Goal: Task Accomplishment & Management: Manage account settings

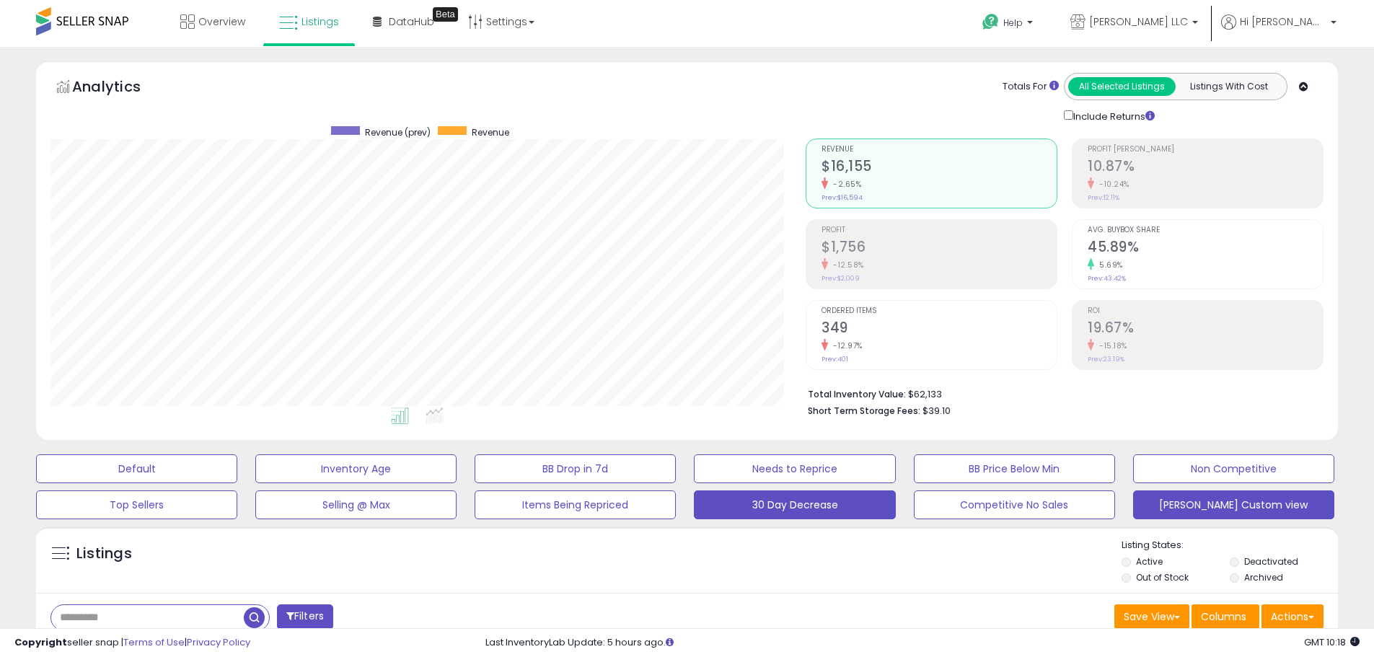
scroll to position [144, 0]
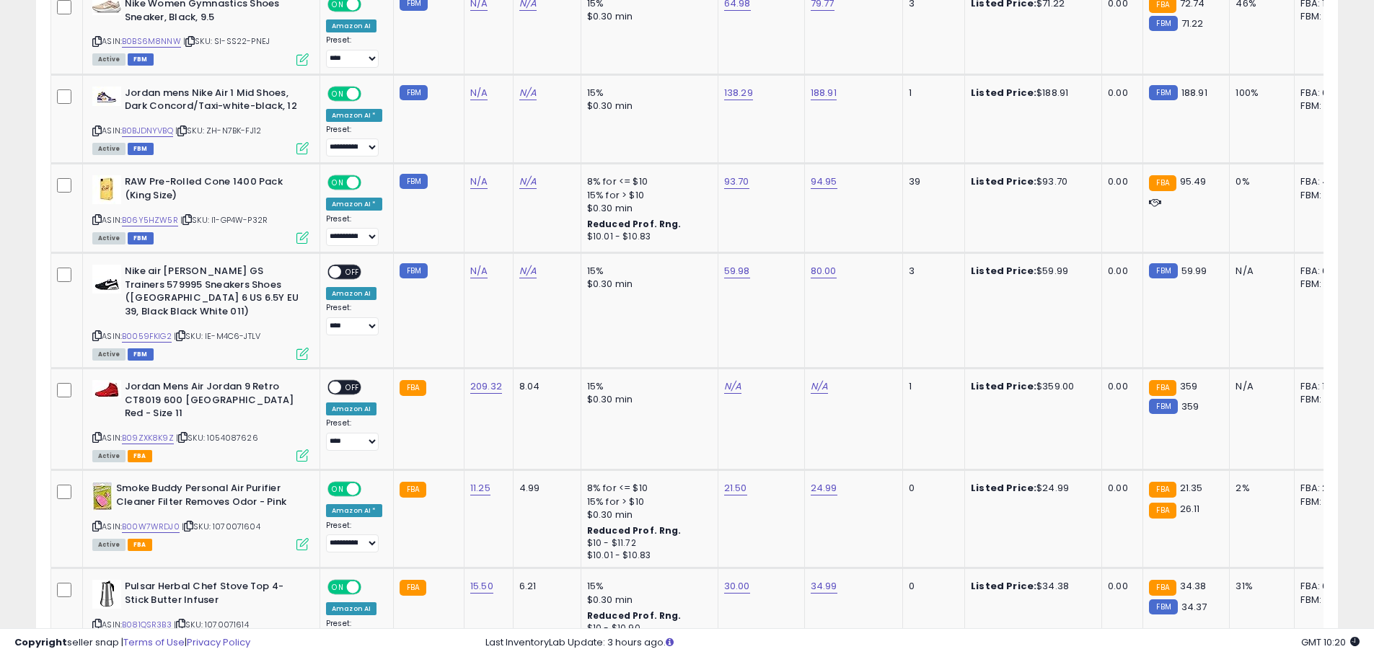
scroll to position [2453, 0]
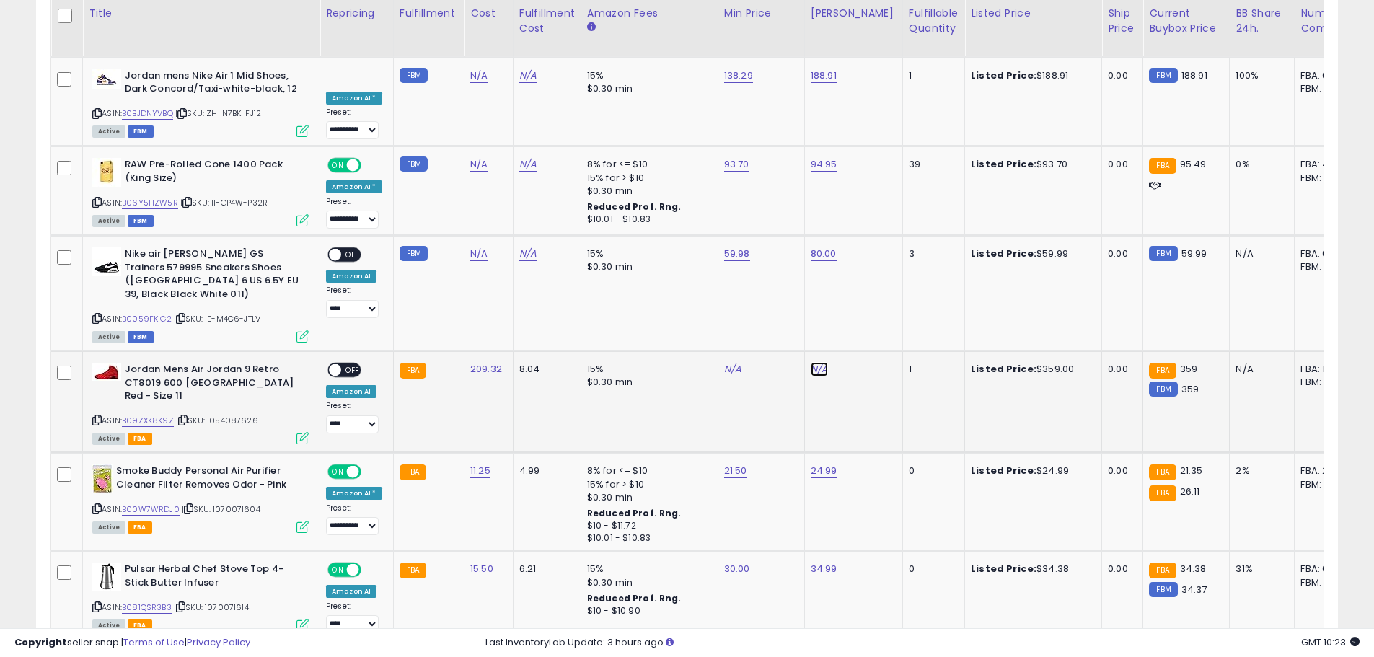
click at [814, 362] on link "N/A" at bounding box center [819, 369] width 17 height 14
click at [765, 296] on input "number" at bounding box center [773, 293] width 128 height 25
type input "******"
click at [724, 362] on link "N/A" at bounding box center [732, 369] width 17 height 14
click at [867, 291] on button "submit" at bounding box center [855, 292] width 25 height 22
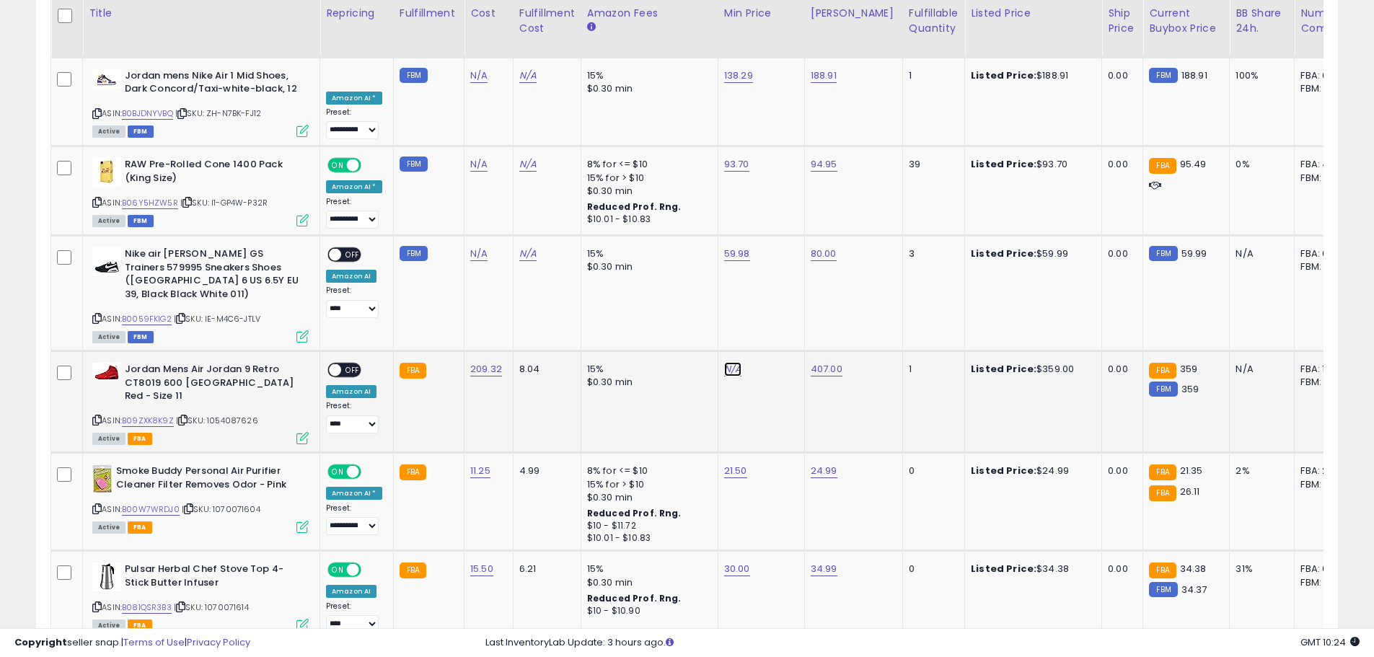
click at [732, 362] on link "N/A" at bounding box center [732, 369] width 17 height 14
click at [672, 295] on input "number" at bounding box center [687, 293] width 128 height 25
click at [678, 289] on input "******" at bounding box center [687, 293] width 128 height 25
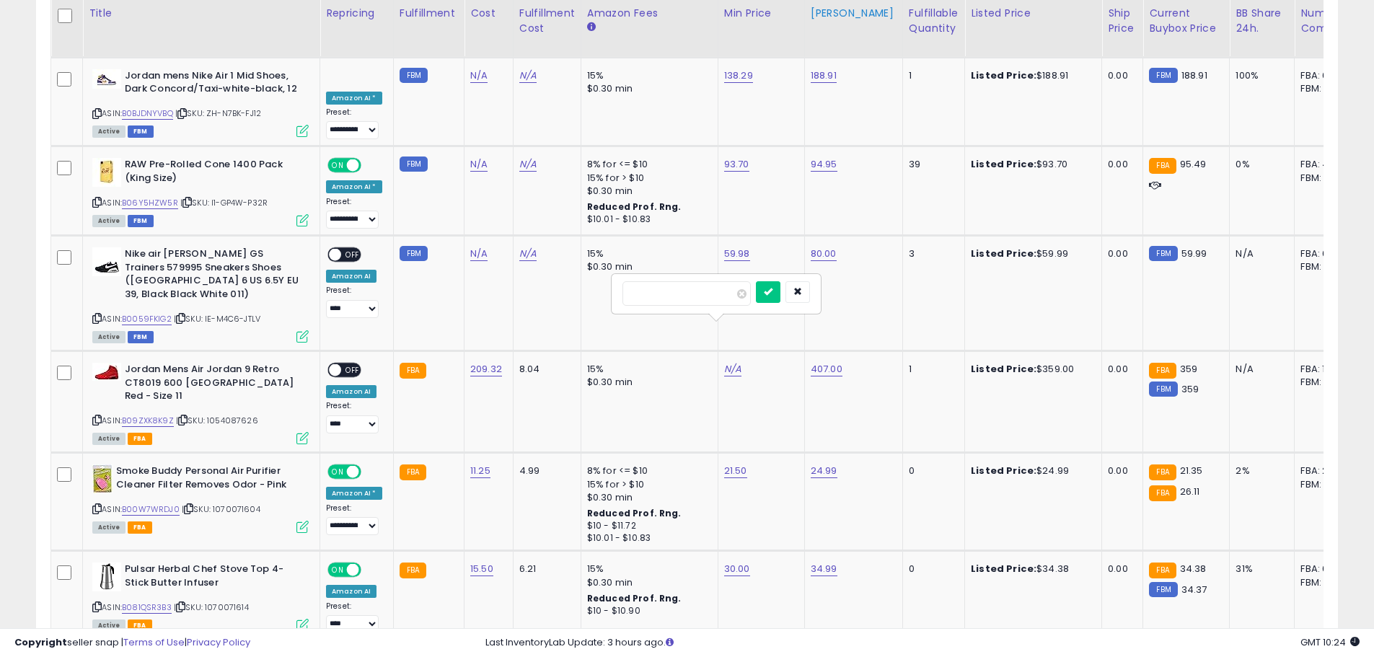
type input "******"
click at [773, 293] on icon "submit" at bounding box center [768, 291] width 9 height 9
click at [350, 364] on span "OFF" at bounding box center [352, 370] width 23 height 12
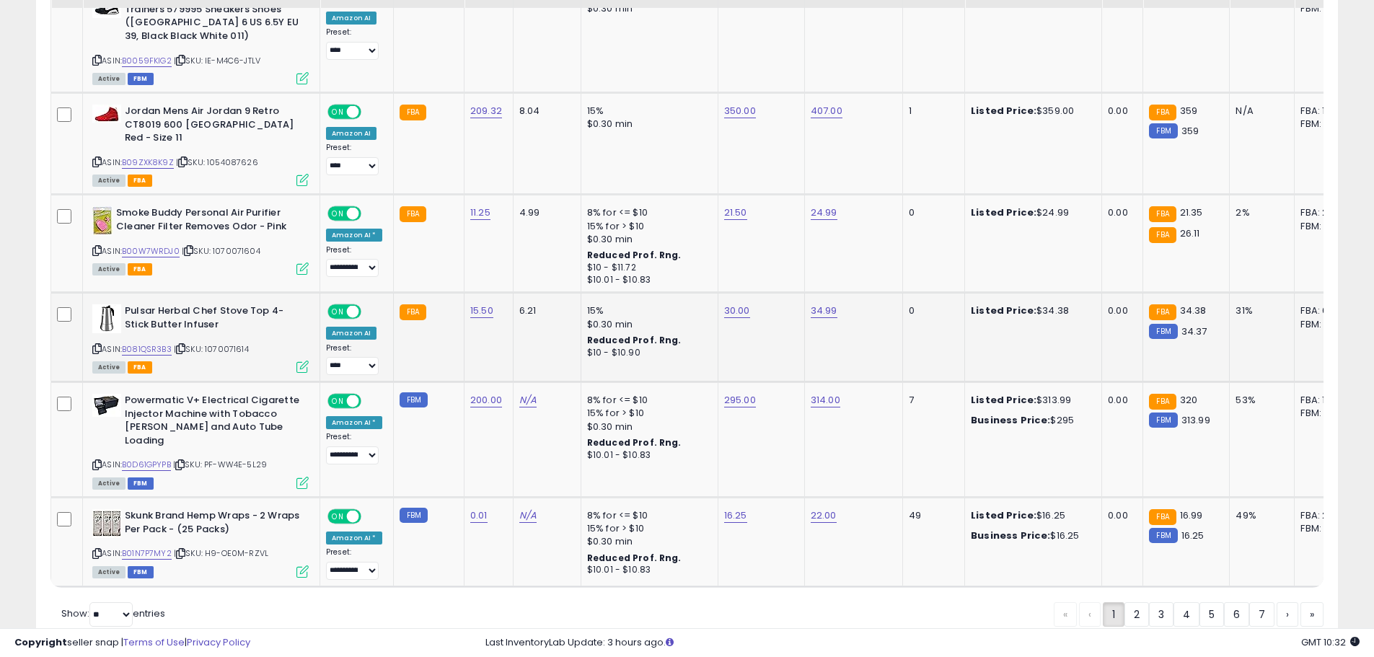
scroll to position [2712, 0]
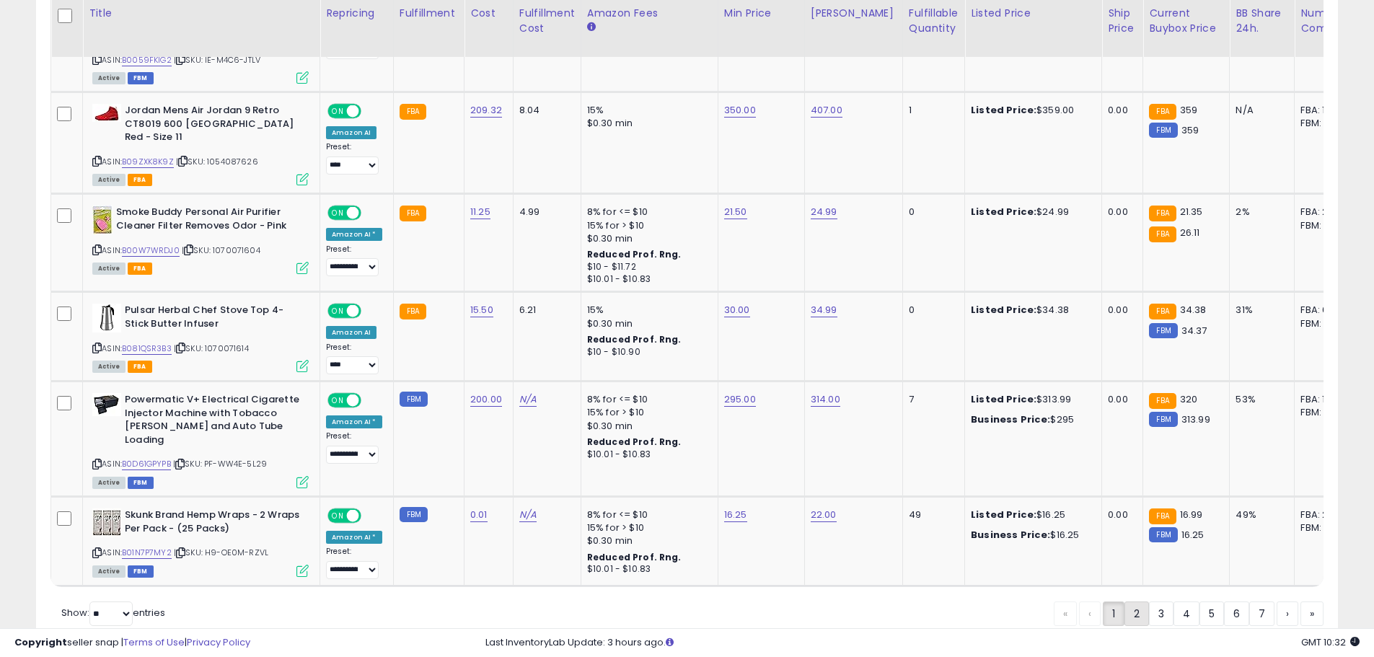
click at [1130, 602] on link "2" at bounding box center [1137, 614] width 25 height 25
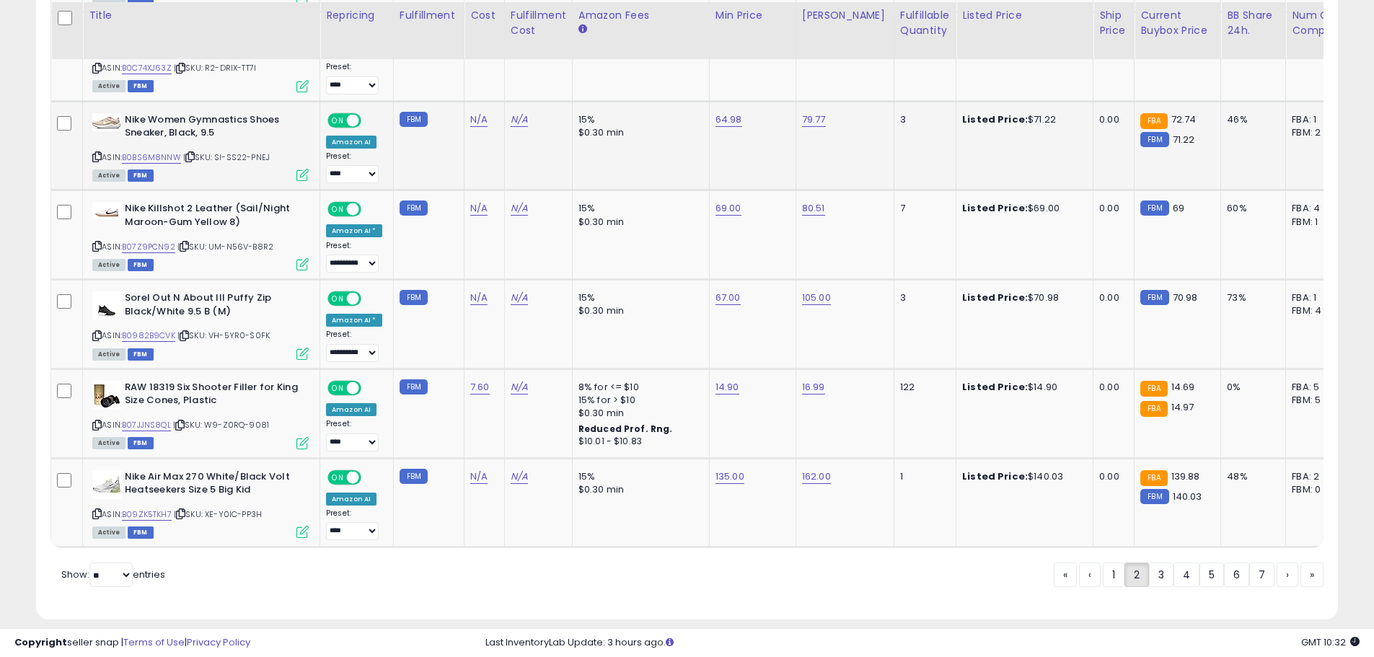
scroll to position [2699, 0]
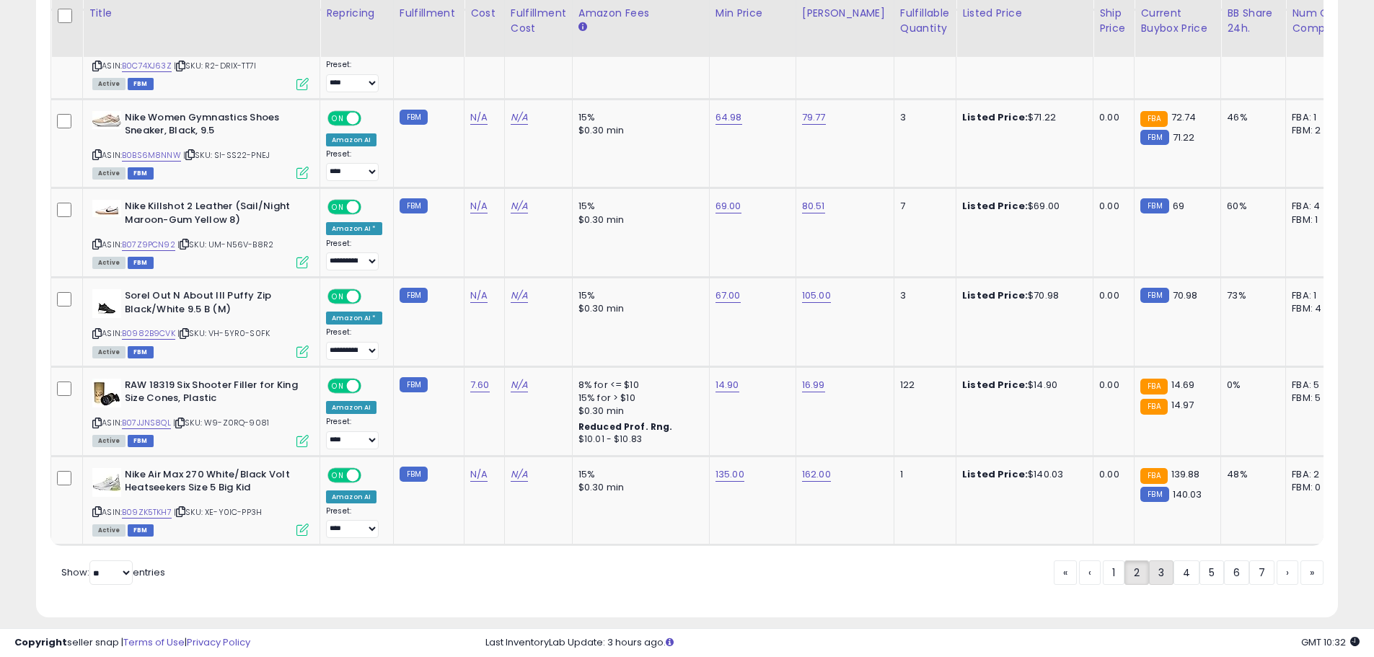
click at [1160, 561] on link "3" at bounding box center [1161, 573] width 25 height 25
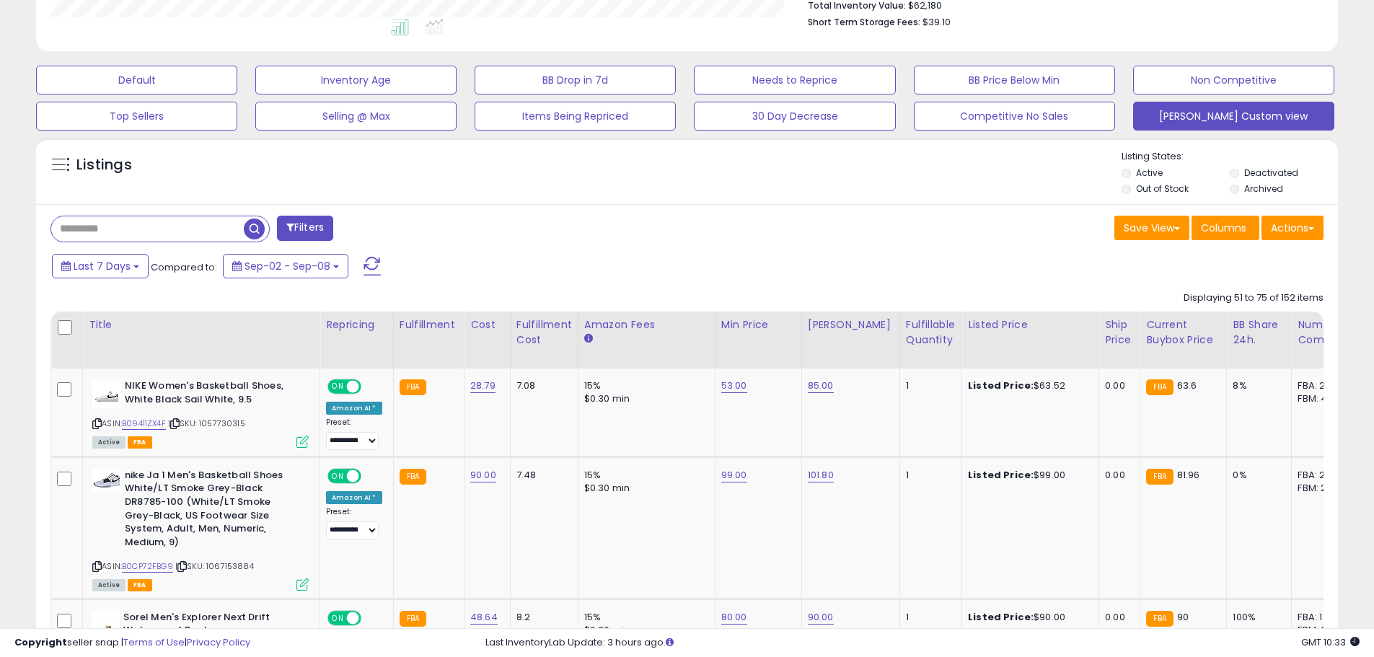
scroll to position [526, 0]
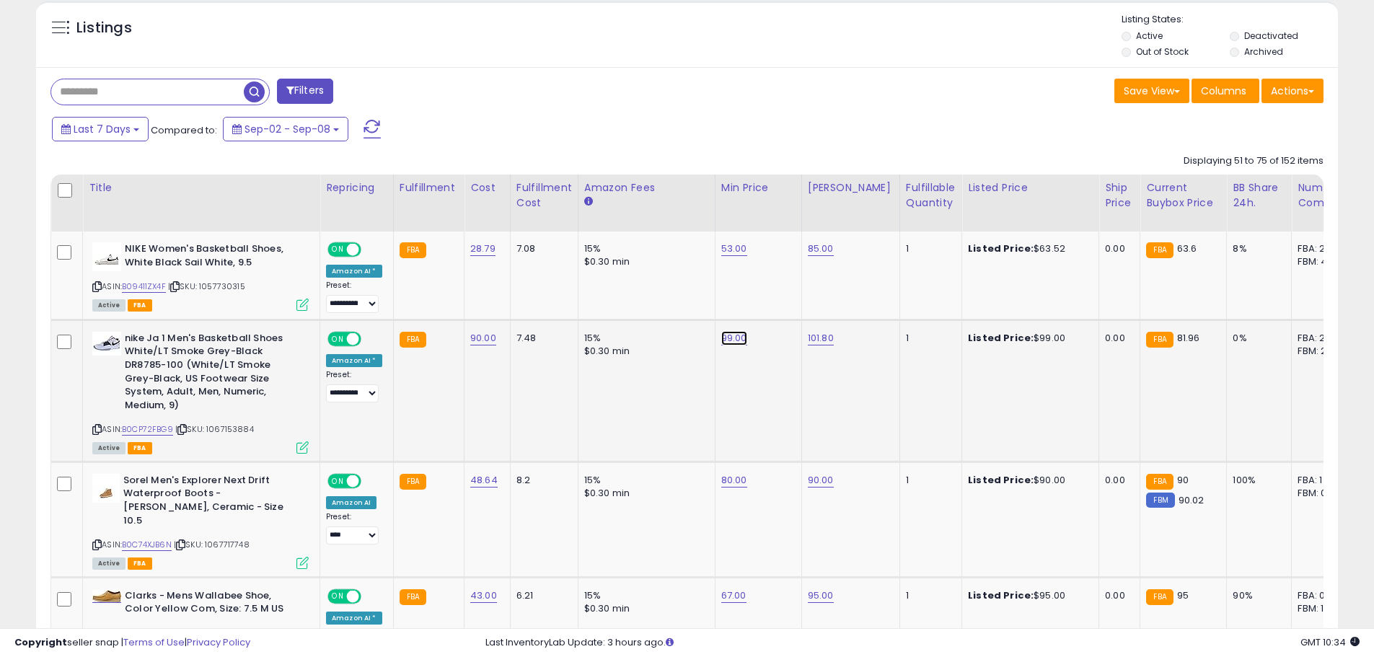
click at [737, 336] on link "99.00" at bounding box center [734, 338] width 26 height 14
click at [742, 356] on td "99.00 *****" at bounding box center [758, 391] width 87 height 142
click at [804, 297] on icon "button" at bounding box center [800, 300] width 9 height 9
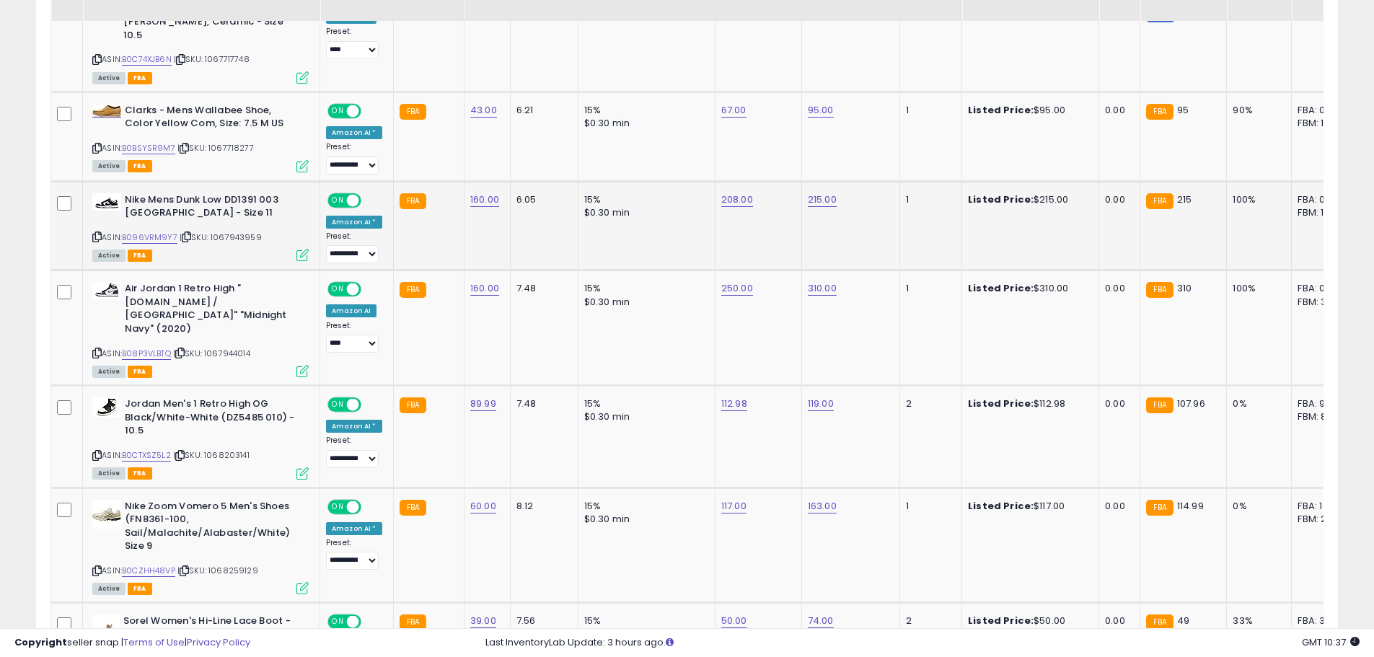
scroll to position [1031, 0]
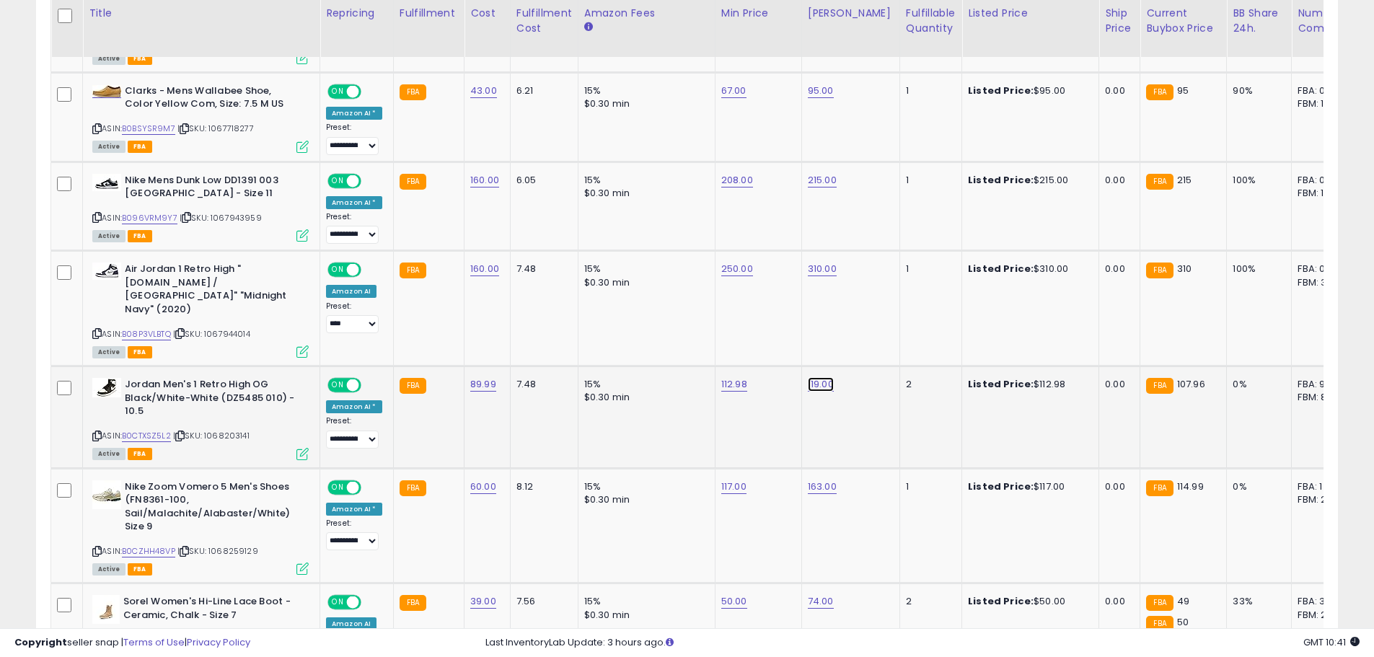
click at [816, 377] on link "119.00" at bounding box center [821, 384] width 26 height 14
type input "******"
click at [721, 378] on div "112.98" at bounding box center [755, 384] width 69 height 13
click at [727, 377] on link "112.98" at bounding box center [734, 384] width 26 height 14
click at [861, 305] on icon "submit" at bounding box center [857, 307] width 9 height 9
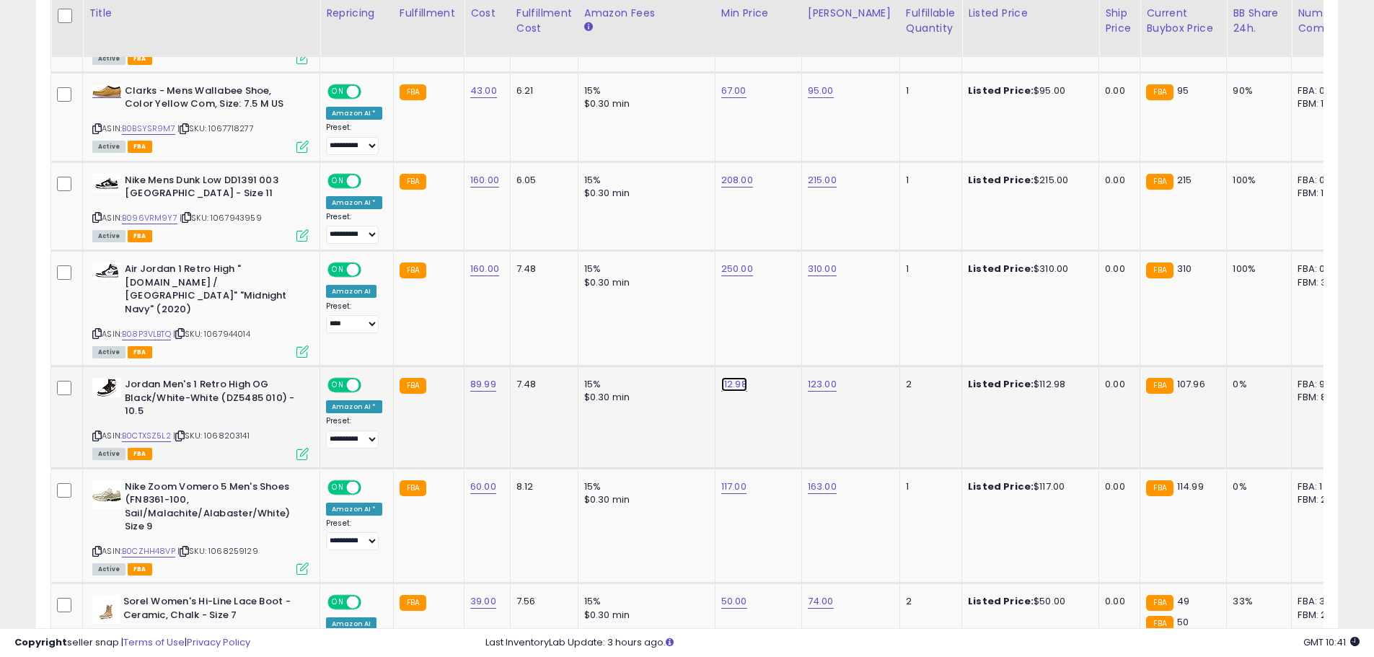
click at [727, 377] on link "112.98" at bounding box center [734, 384] width 26 height 14
type input "******"
click at [783, 297] on button "submit" at bounding box center [770, 308] width 25 height 22
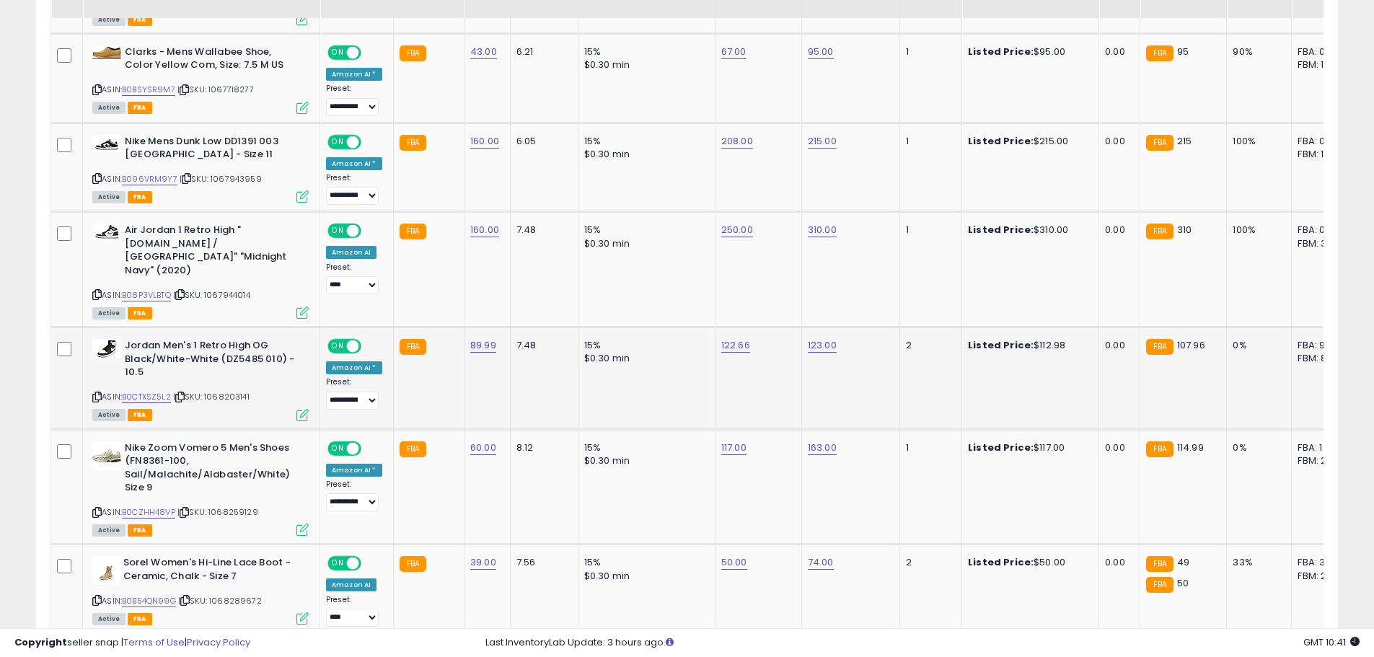
scroll to position [1103, 0]
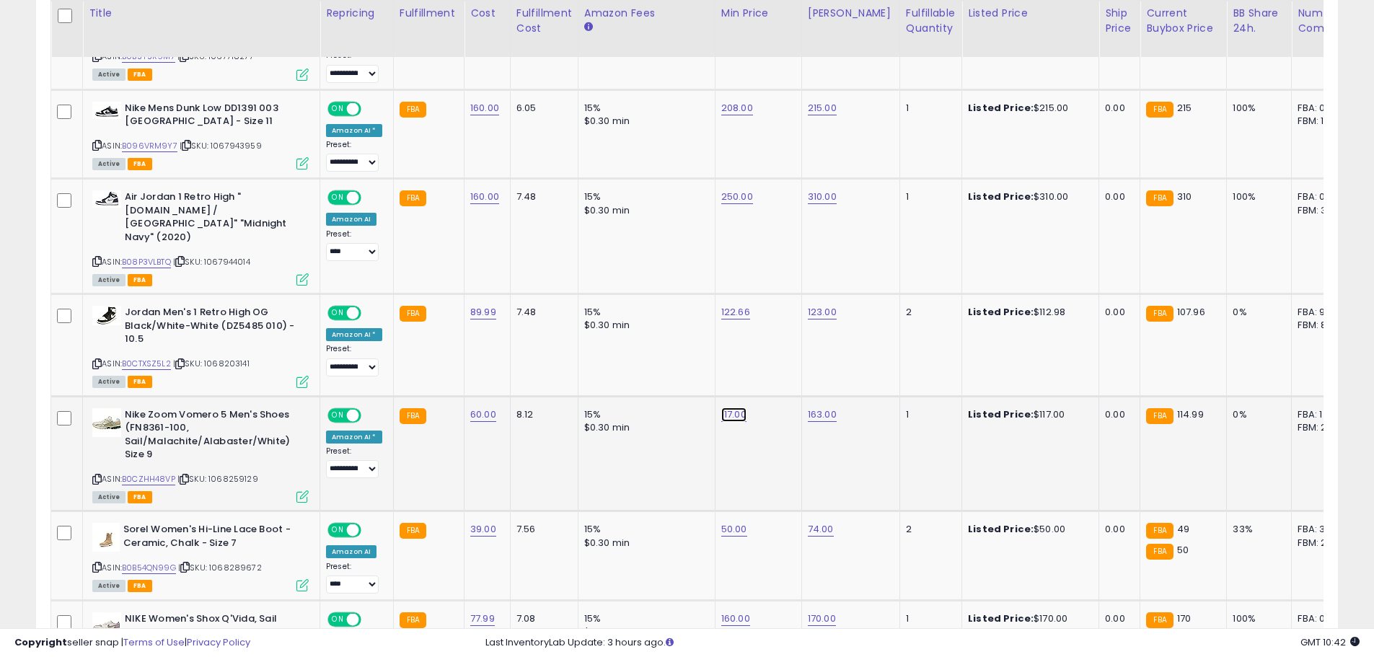
click at [724, 408] on link "117.00" at bounding box center [733, 415] width 25 height 14
type input "******"
click at [921, 409] on td "1" at bounding box center [931, 453] width 62 height 115
click at [774, 342] on icon "submit" at bounding box center [769, 337] width 9 height 9
click at [819, 408] on link "163.00" at bounding box center [822, 415] width 29 height 14
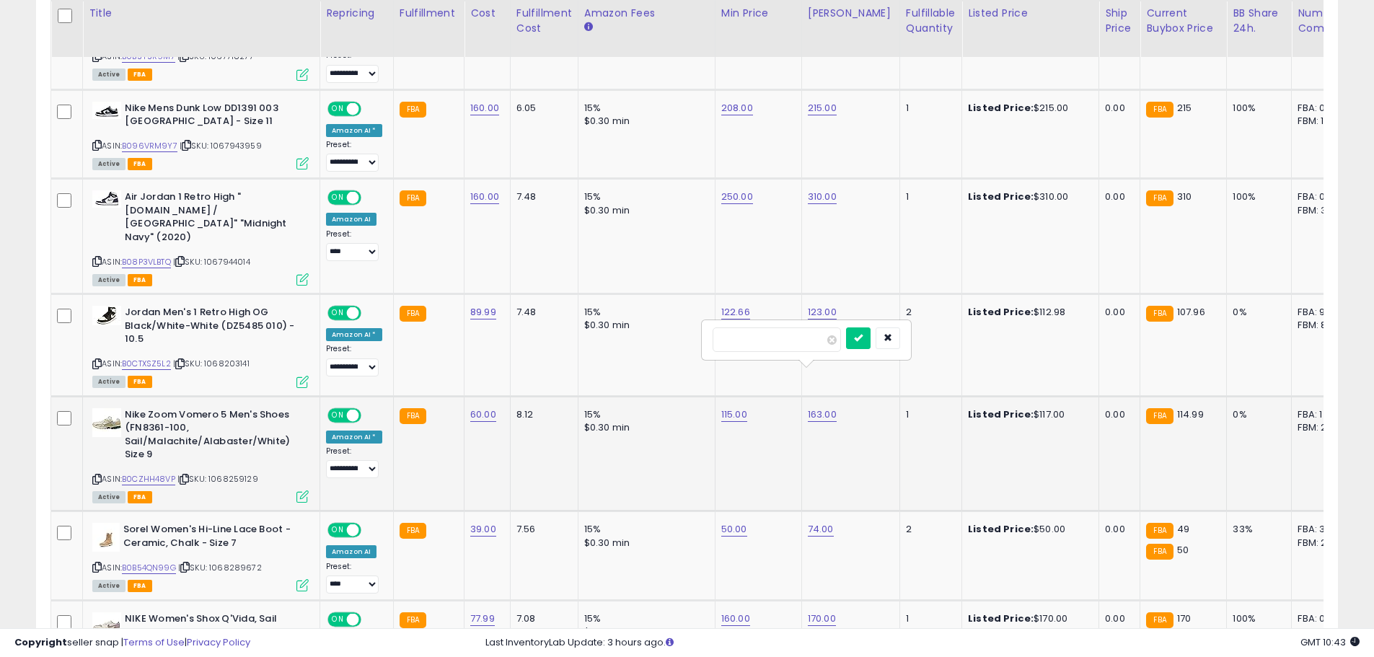
type input "*"
type input "******"
click at [871, 339] on button "submit" at bounding box center [858, 339] width 25 height 22
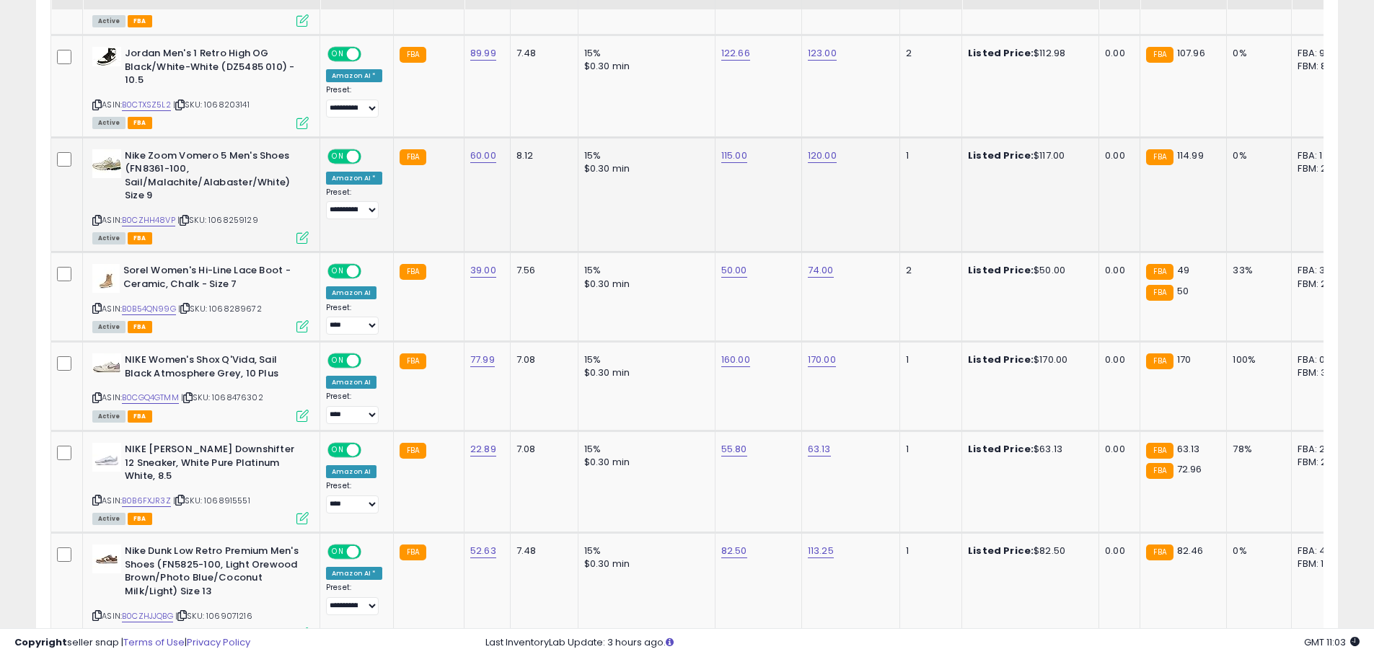
scroll to position [1392, 0]
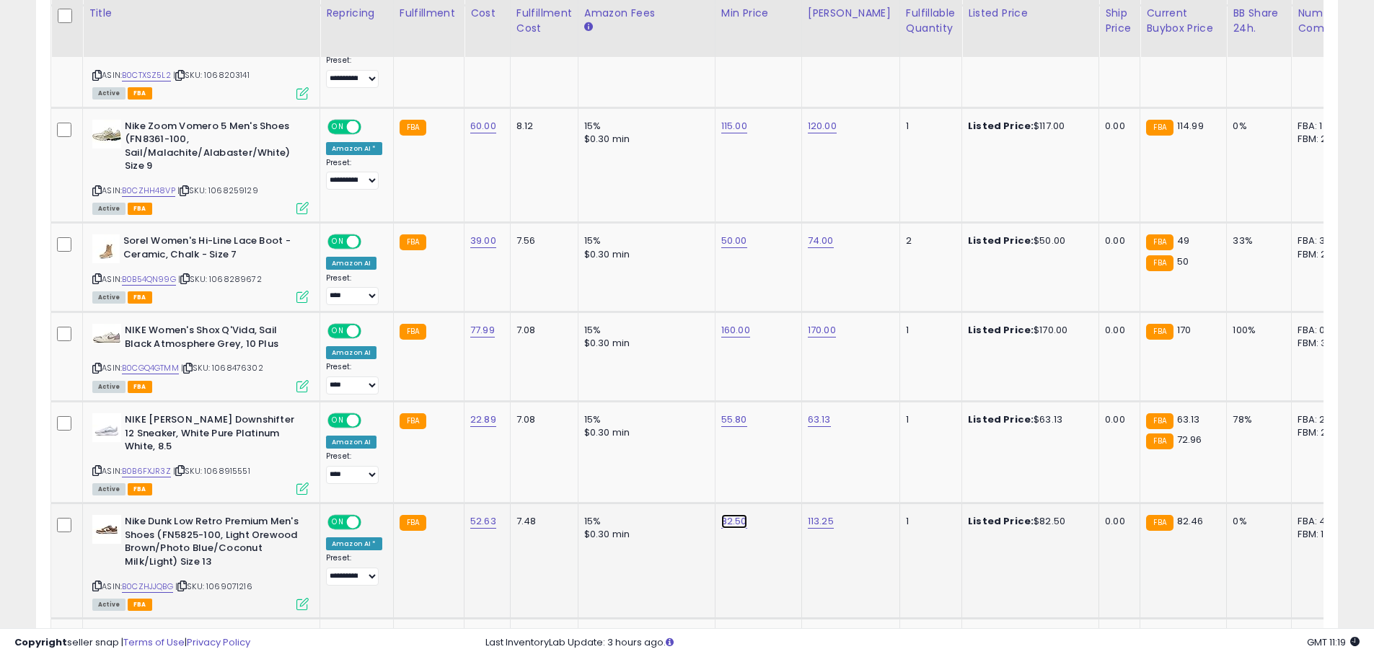
click at [726, 514] on link "82.50" at bounding box center [734, 521] width 26 height 14
type input "*****"
click at [783, 438] on button "submit" at bounding box center [770, 433] width 25 height 22
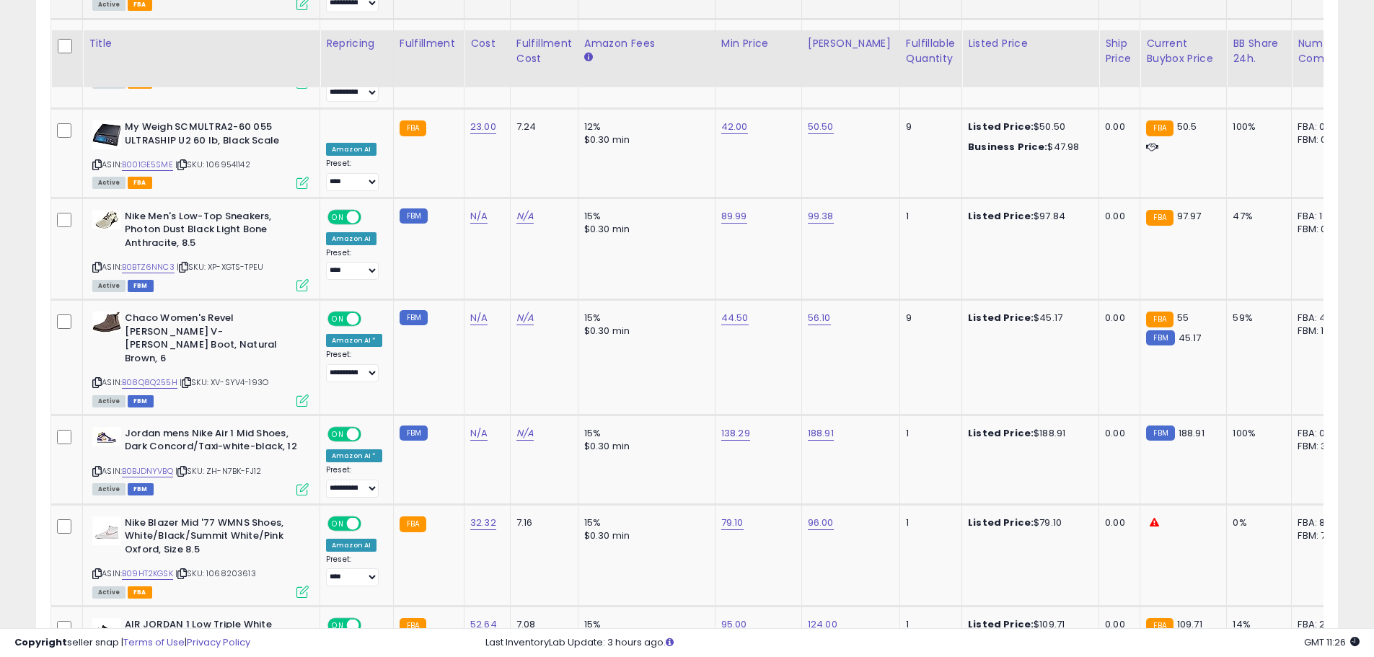
scroll to position [2329, 0]
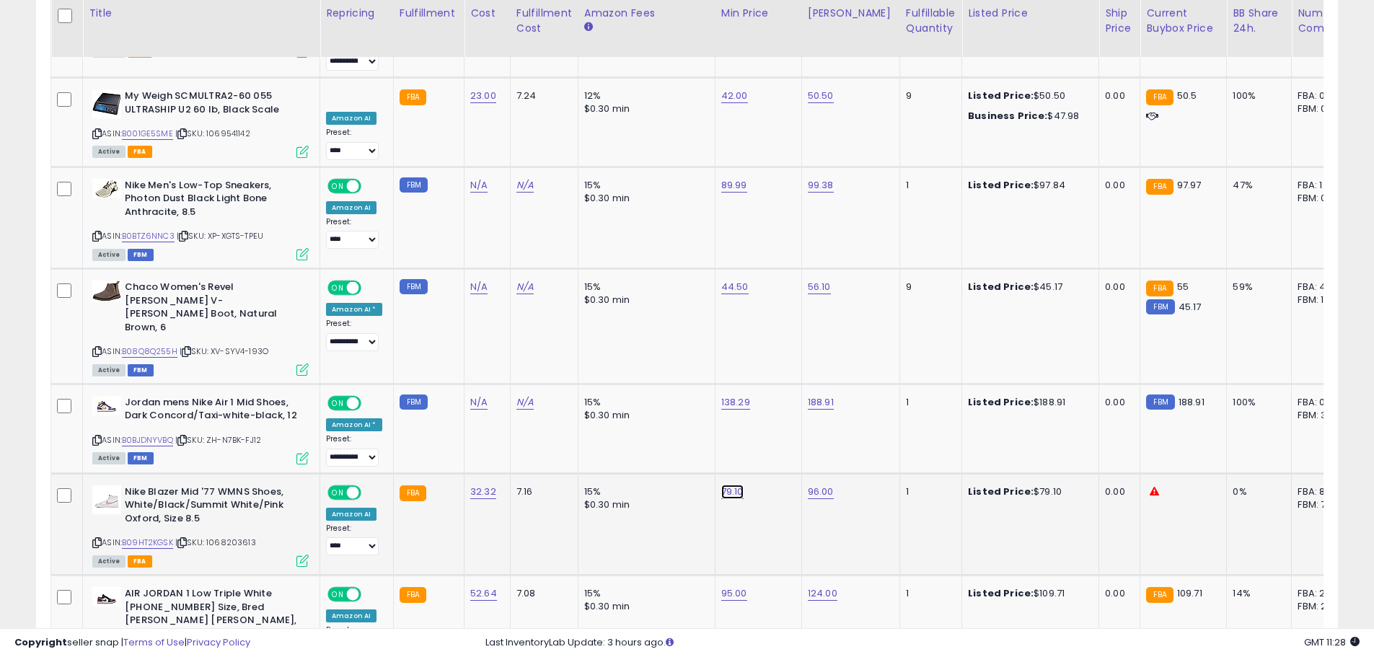
click at [733, 485] on link "79.10" at bounding box center [732, 492] width 22 height 14
type input "*****"
click at [773, 364] on icon "submit" at bounding box center [768, 363] width 9 height 9
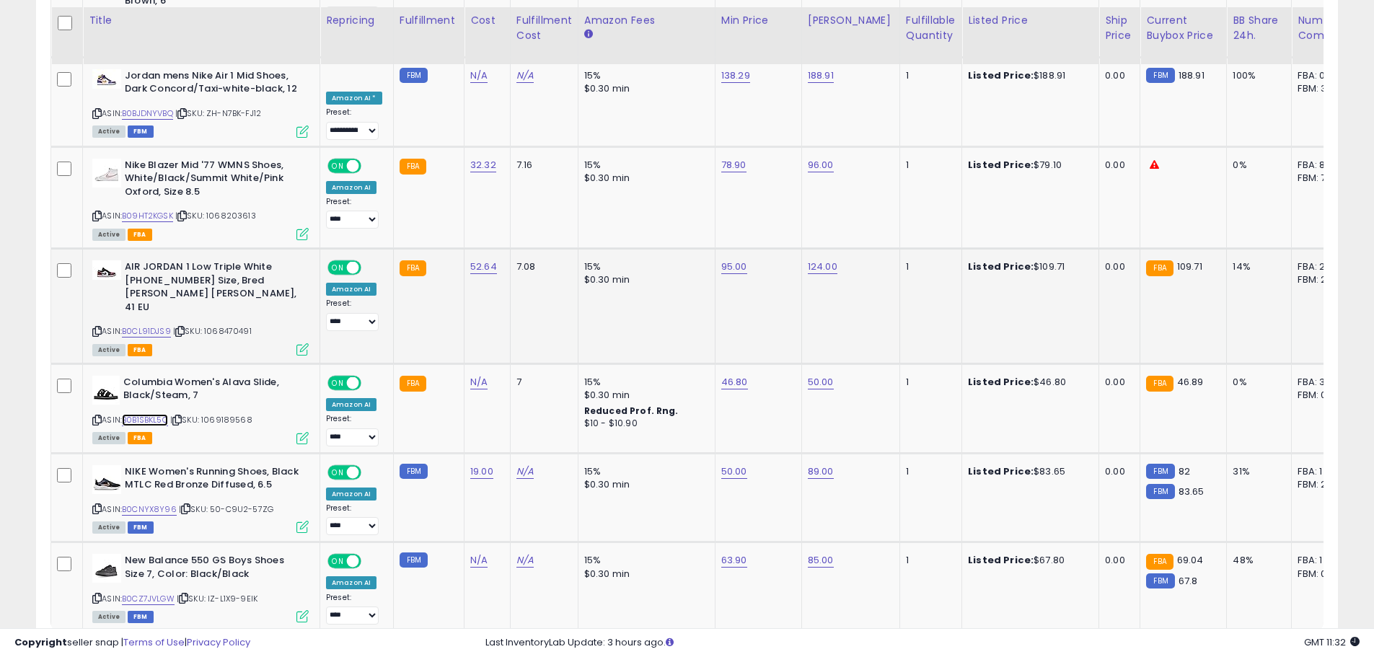
scroll to position [2663, 0]
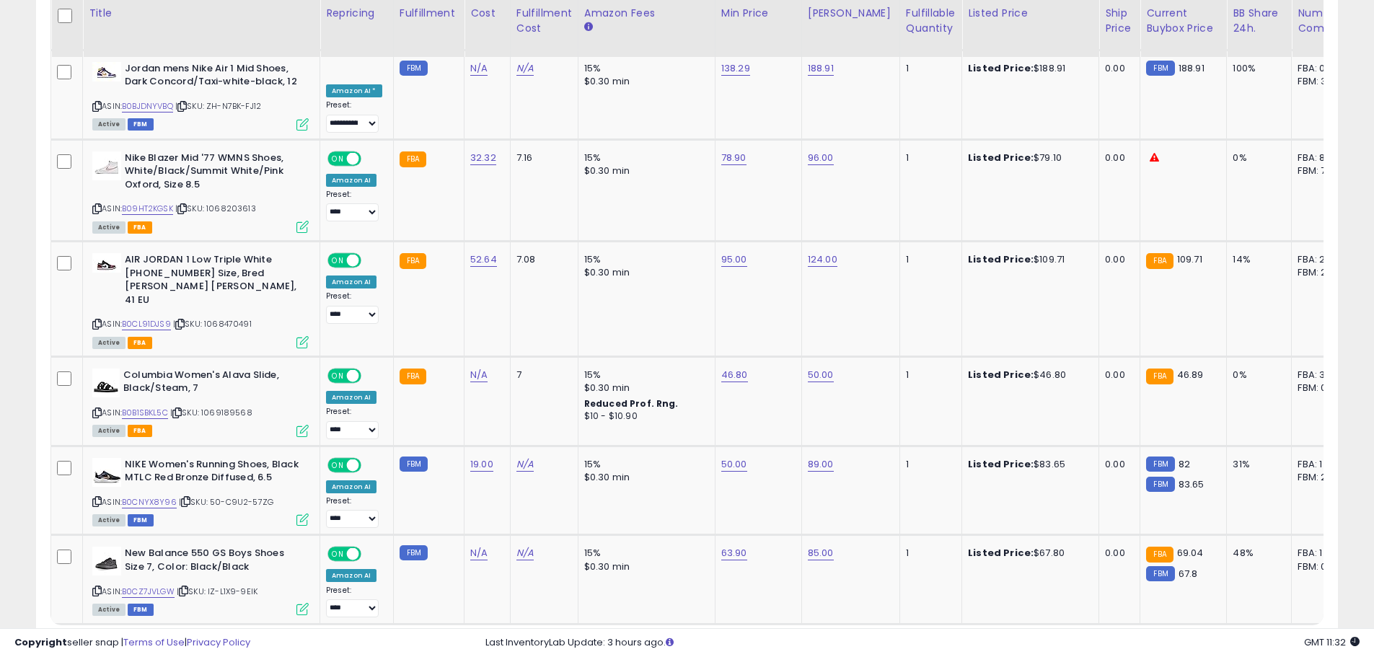
drag, startPoint x: 1180, startPoint y: 551, endPoint x: 1150, endPoint y: 551, distance: 30.3
click at [1180, 640] on link "4" at bounding box center [1187, 652] width 26 height 25
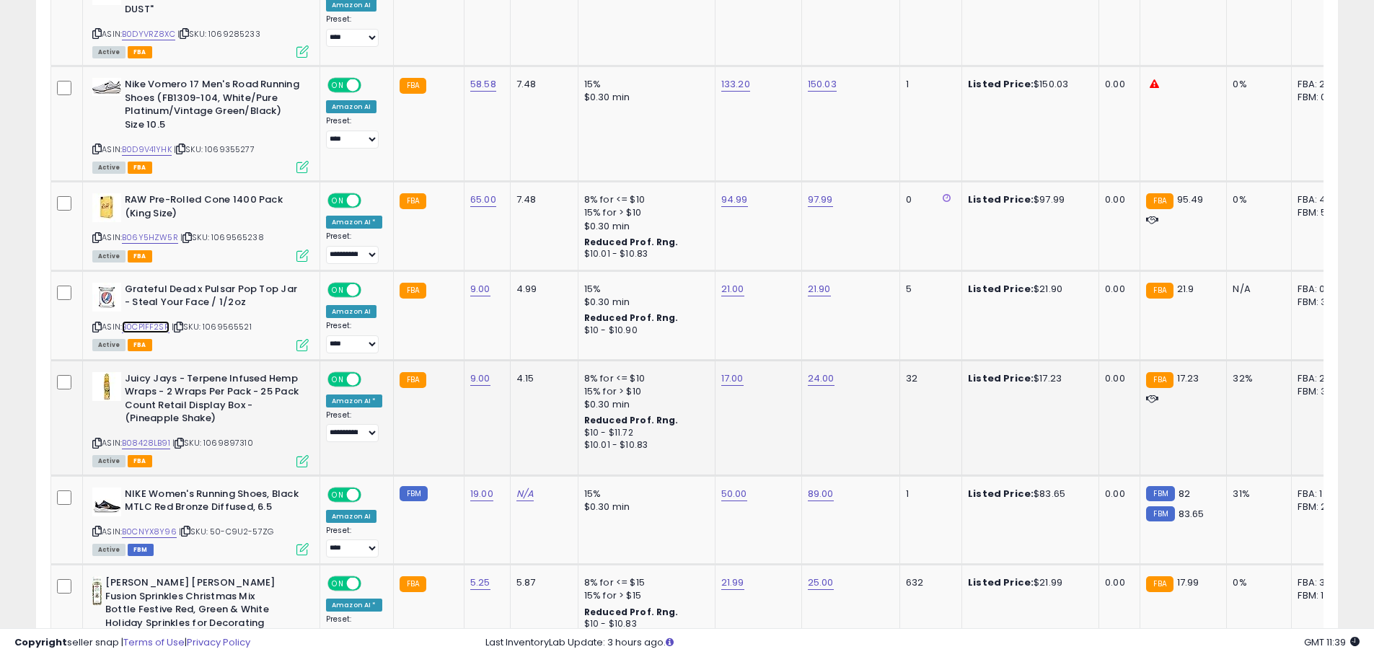
scroll to position [2769, 0]
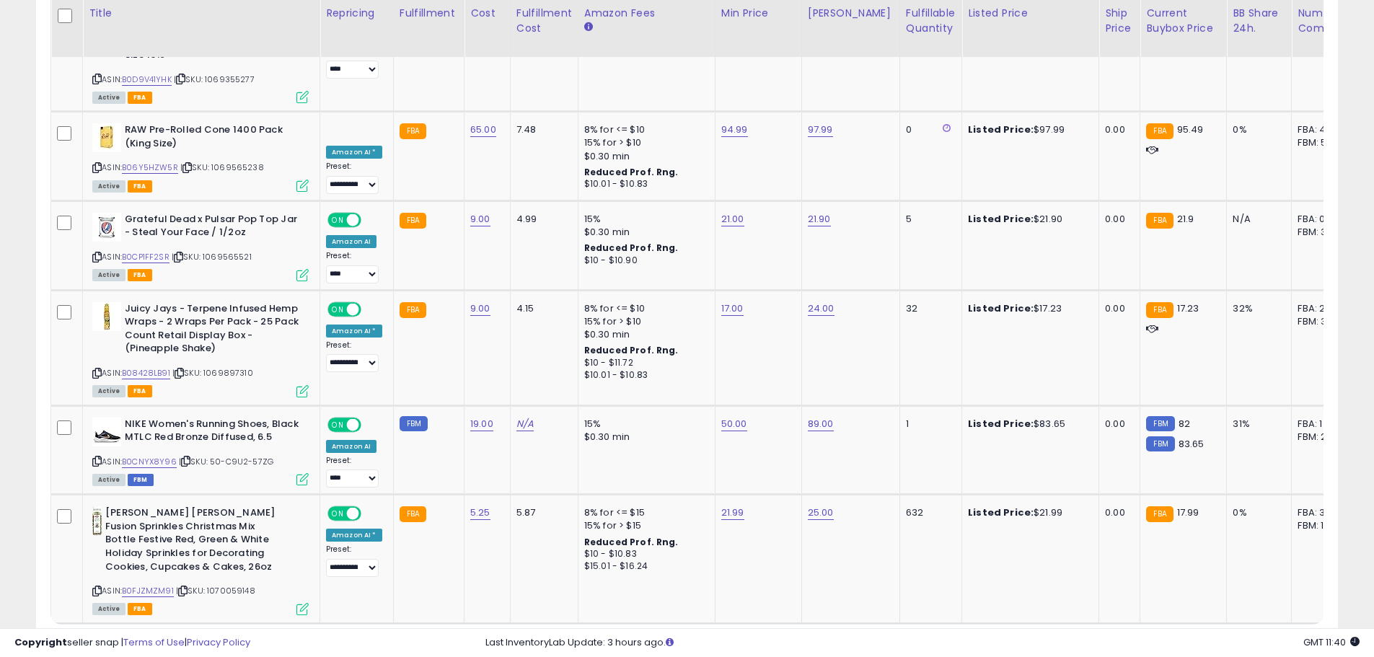
click at [1207, 639] on link "5" at bounding box center [1212, 651] width 25 height 25
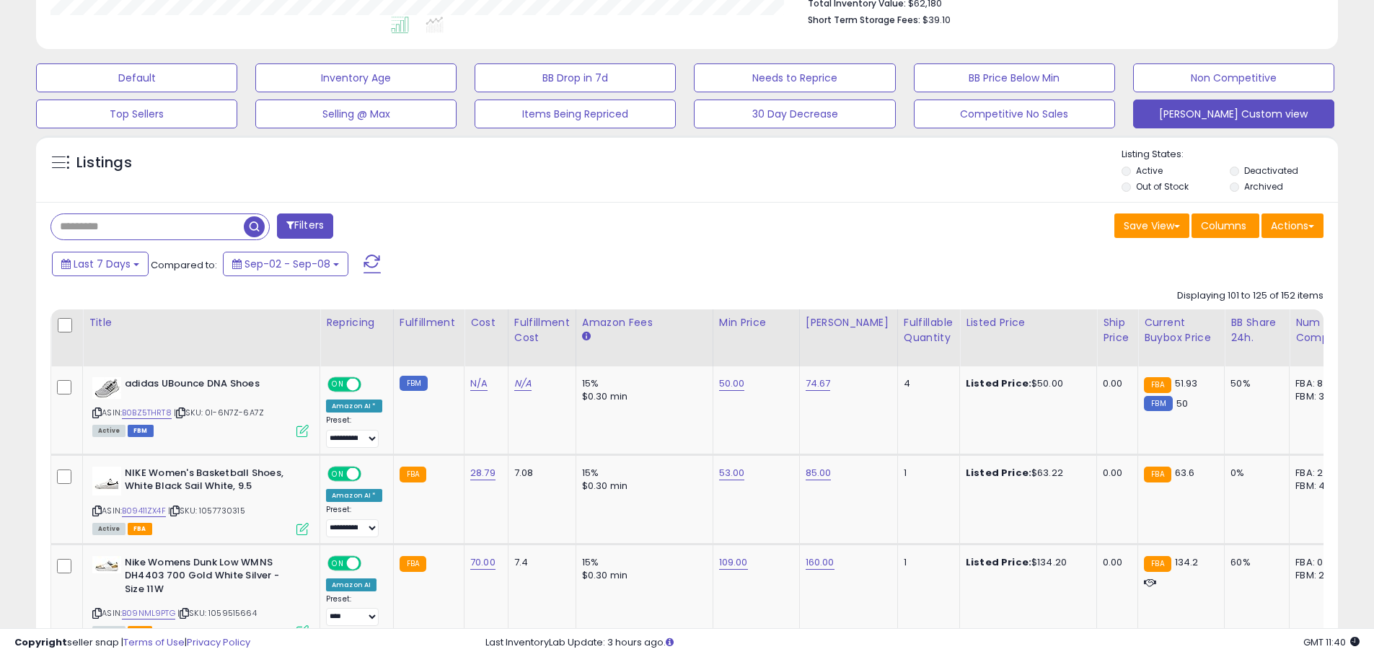
scroll to position [454, 0]
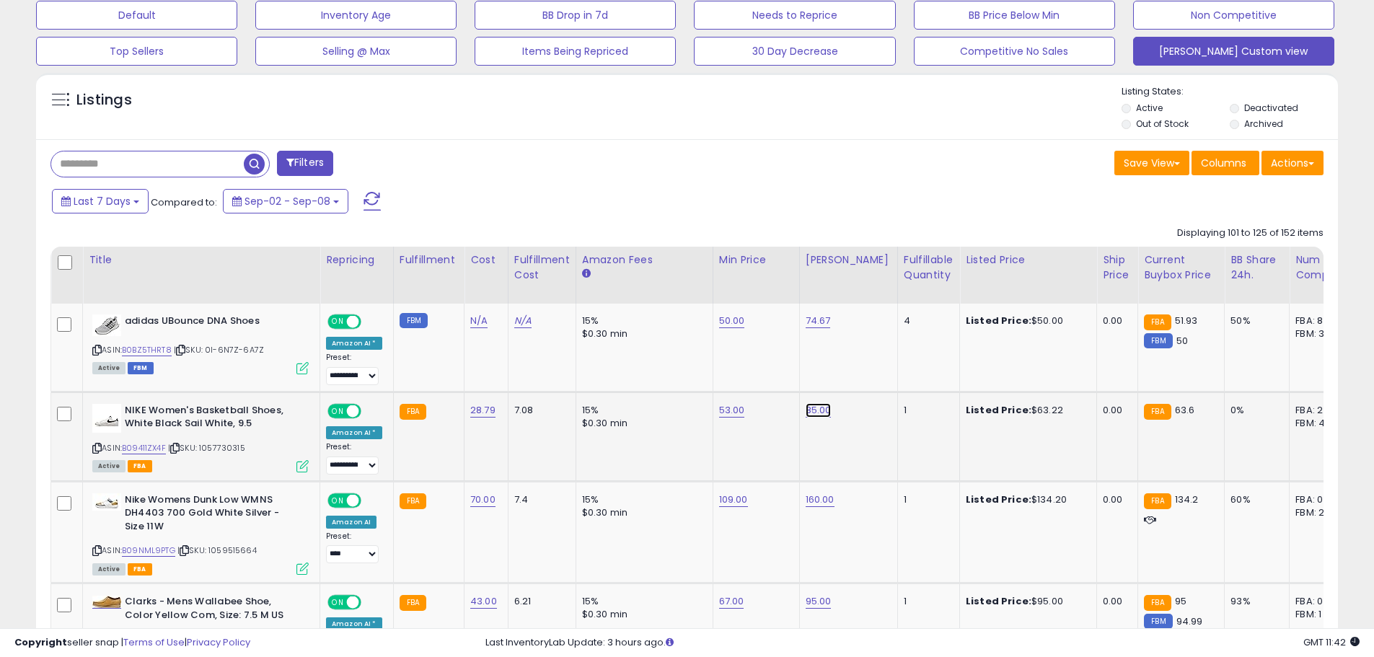
click at [815, 409] on link "85.00" at bounding box center [819, 410] width 26 height 14
type input "*"
type input "*****"
click at [858, 374] on icon "submit" at bounding box center [854, 373] width 9 height 9
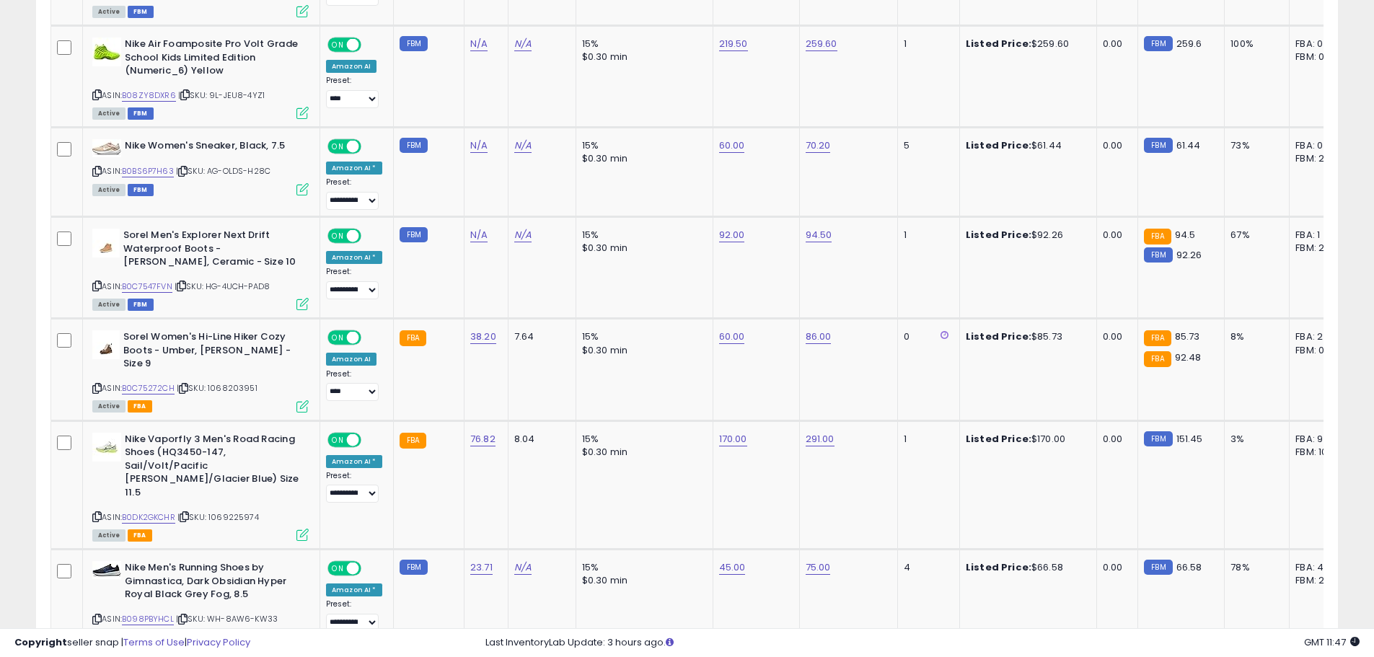
scroll to position [2690, 0]
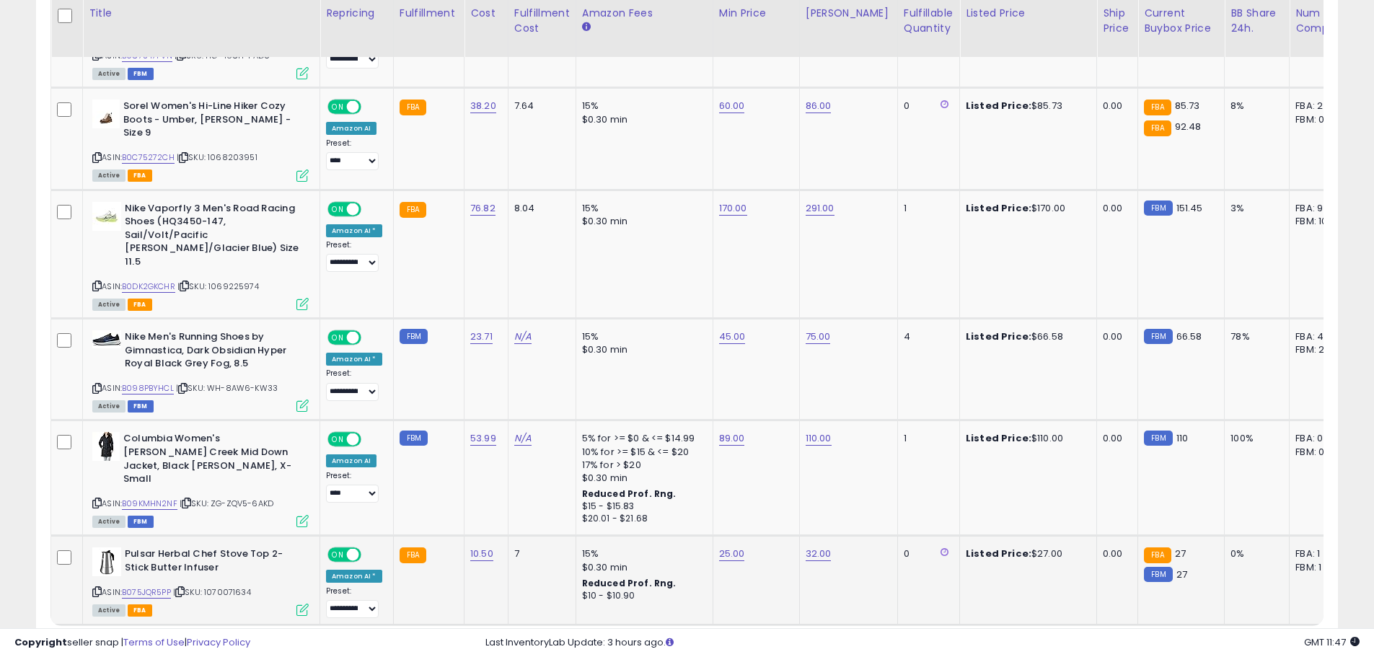
click at [941, 548] on icon at bounding box center [945, 552] width 8 height 9
click at [1226, 641] on link "6" at bounding box center [1236, 653] width 25 height 25
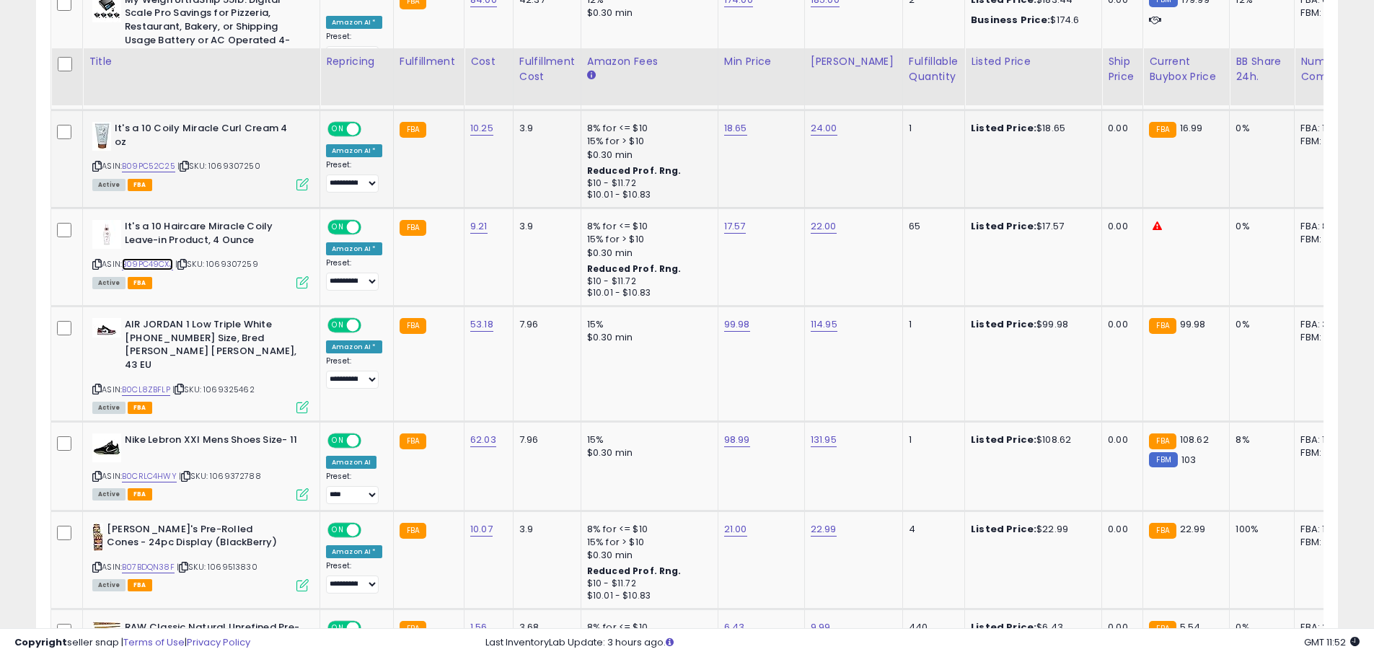
scroll to position [1175, 0]
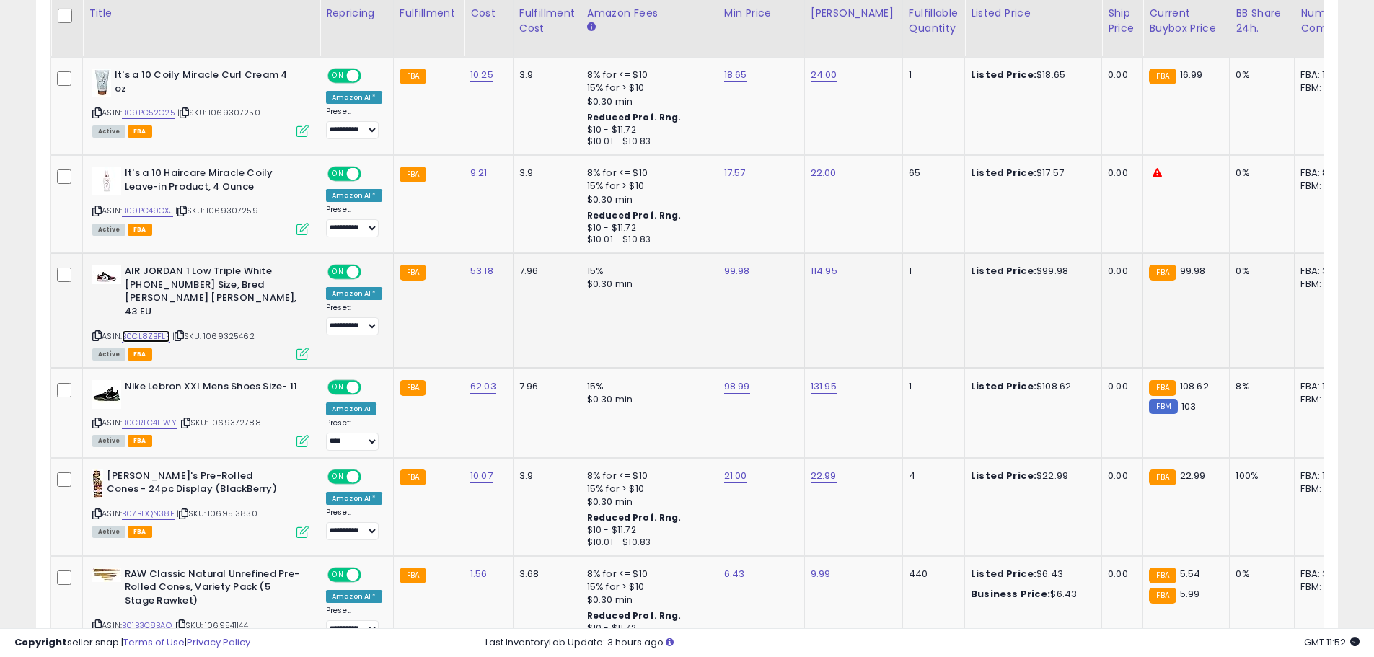
click at [152, 330] on link "B0CL8ZBFLP" at bounding box center [146, 336] width 48 height 12
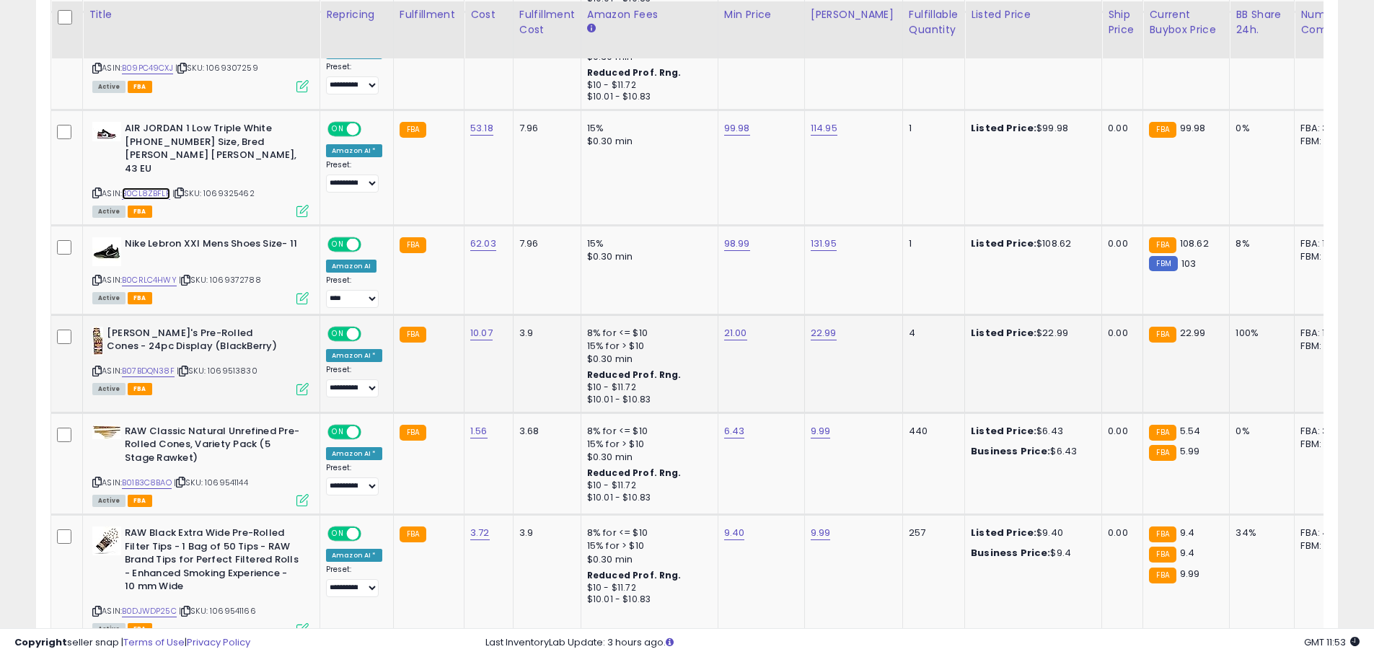
scroll to position [1319, 0]
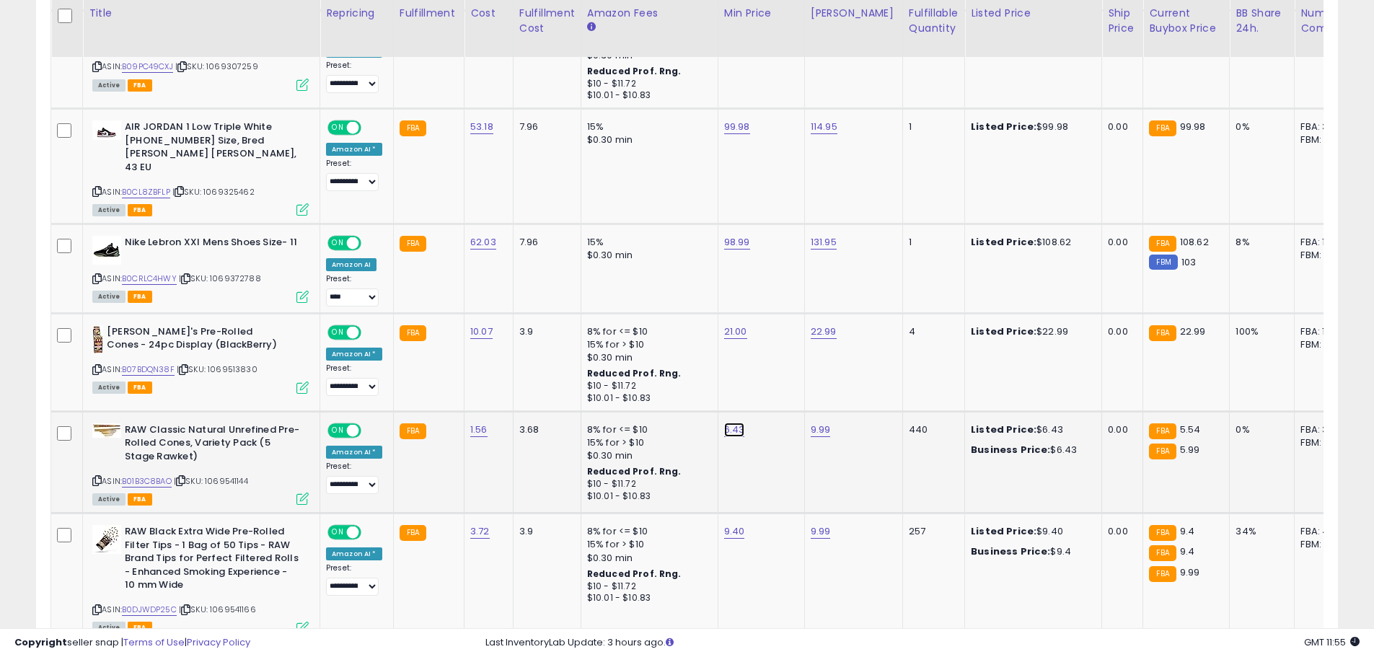
click at [737, 423] on link "6.43" at bounding box center [734, 430] width 21 height 14
type input "****"
click at [782, 379] on button "submit" at bounding box center [769, 380] width 25 height 22
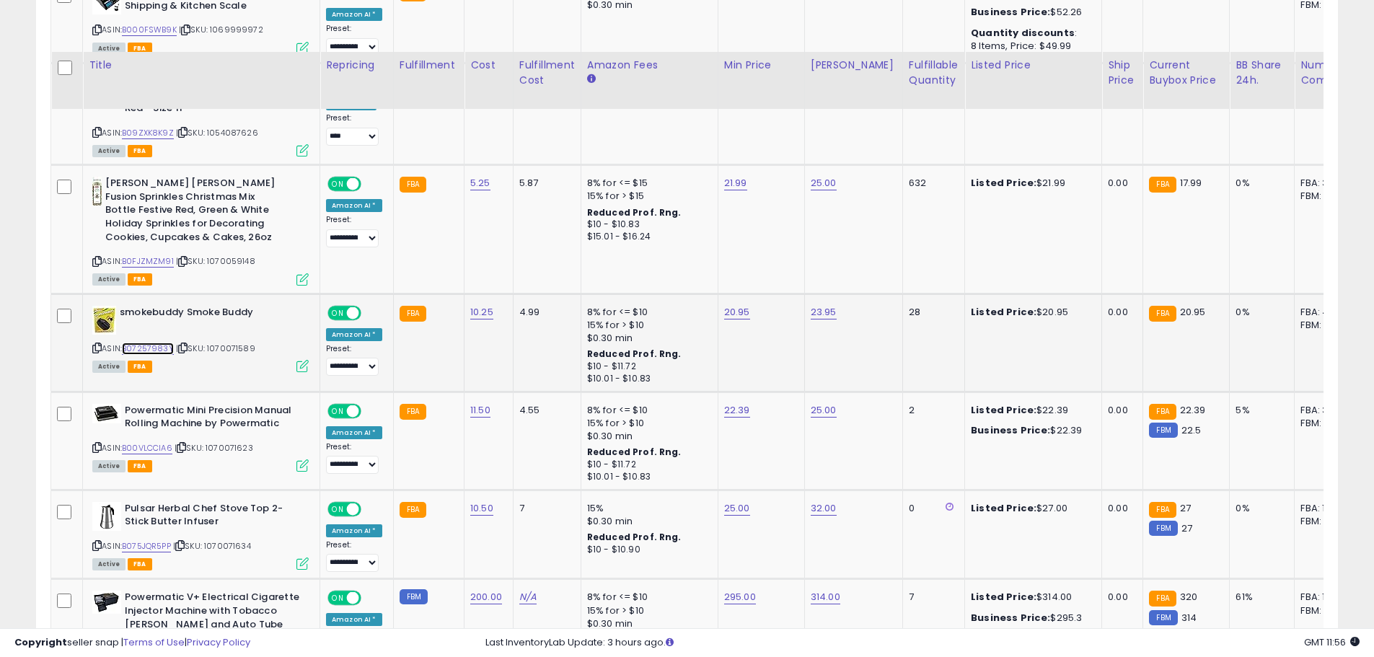
scroll to position [2762, 0]
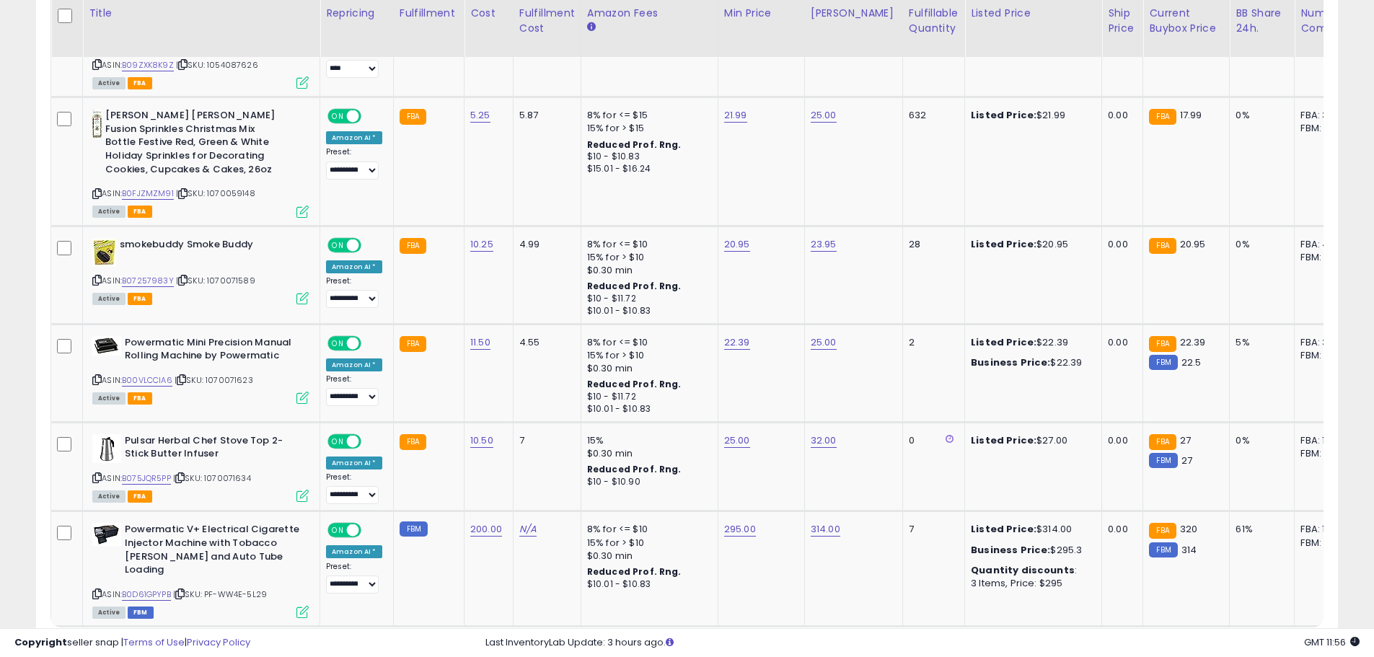
click at [1268, 642] on link "7" at bounding box center [1261, 654] width 25 height 25
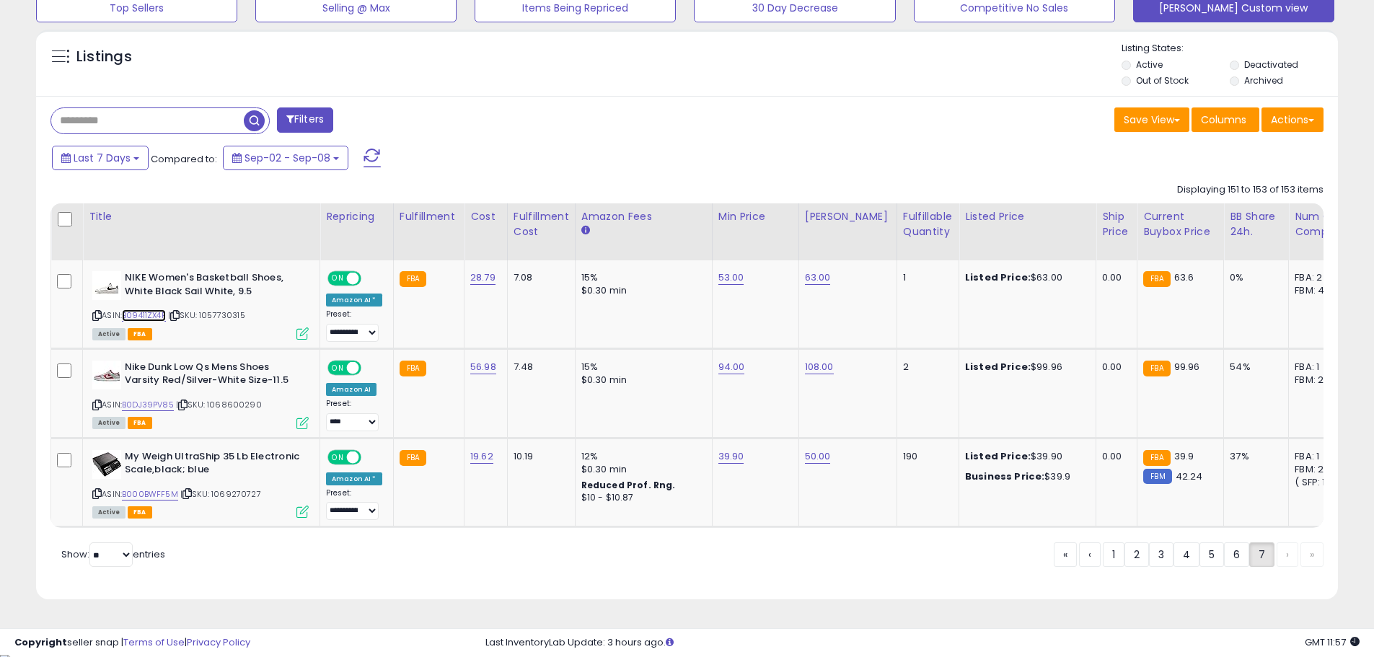
scroll to position [504, 0]
